Goal: Information Seeking & Learning: Find specific page/section

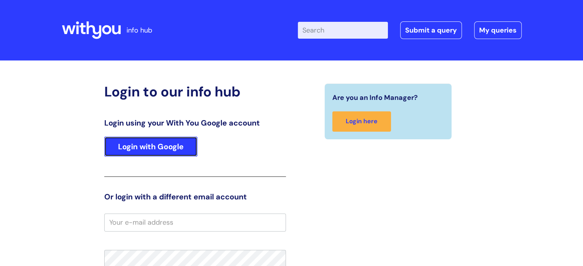
click at [160, 143] on link "Login with Google" at bounding box center [150, 147] width 93 height 20
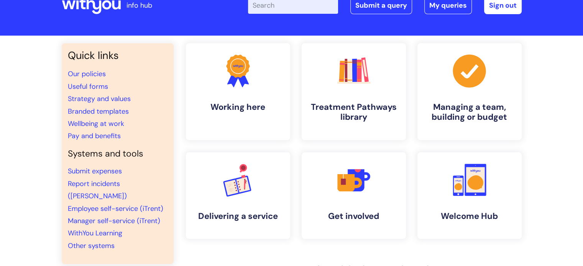
scroll to position [38, 0]
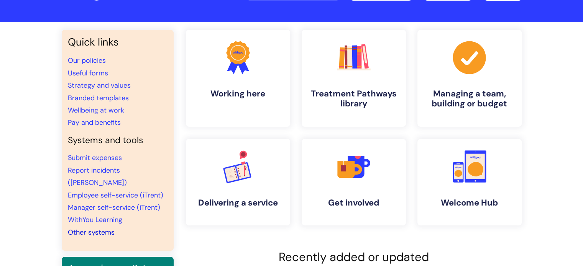
click at [103, 228] on link "Other systems" at bounding box center [91, 232] width 47 height 9
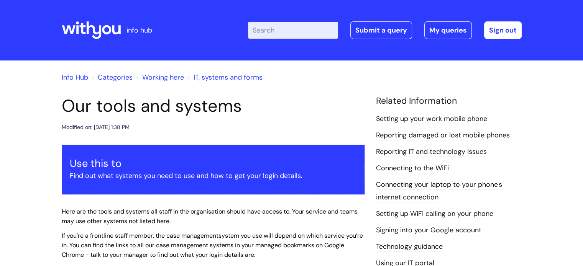
click at [280, 35] on input "Enter your search term here..." at bounding box center [293, 30] width 90 height 17
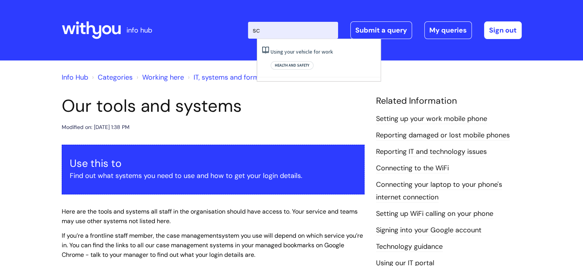
type input "s"
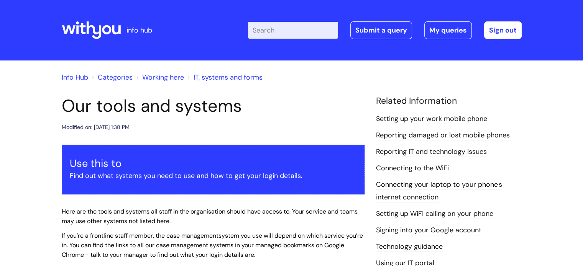
click at [176, 39] on div "info hub" at bounding box center [119, 30] width 114 height 45
